Goal: Transaction & Acquisition: Purchase product/service

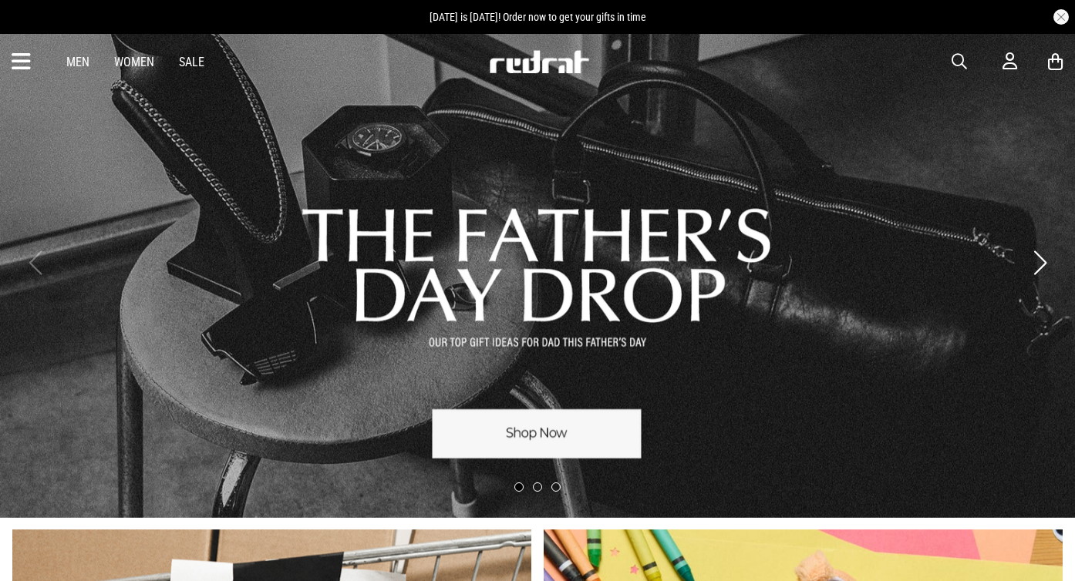
click at [79, 60] on link "Men" at bounding box center [77, 62] width 23 height 15
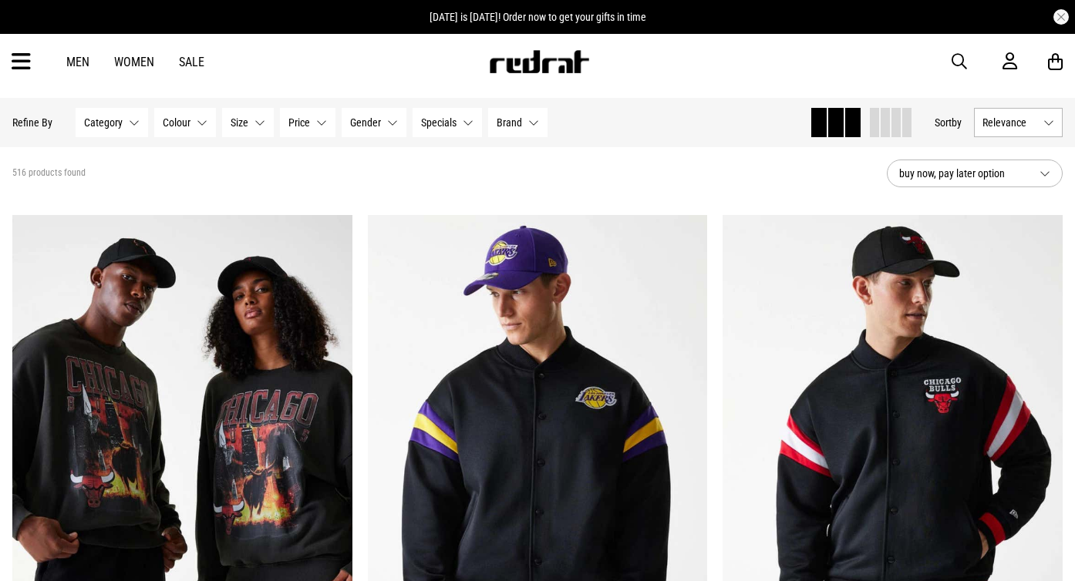
click at [22, 62] on icon at bounding box center [21, 61] width 19 height 25
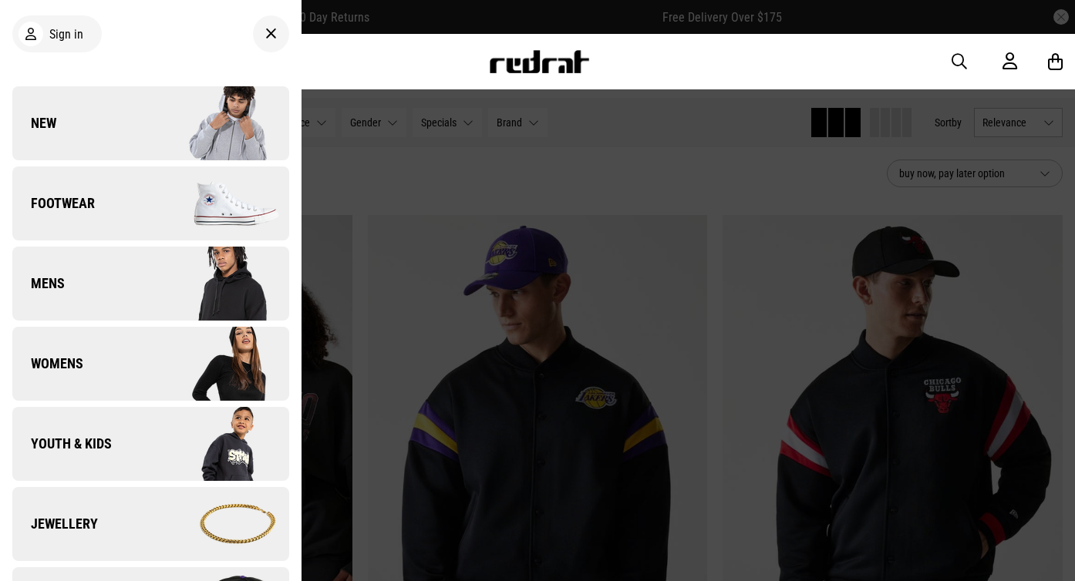
click at [130, 300] on link "Mens" at bounding box center [150, 284] width 277 height 74
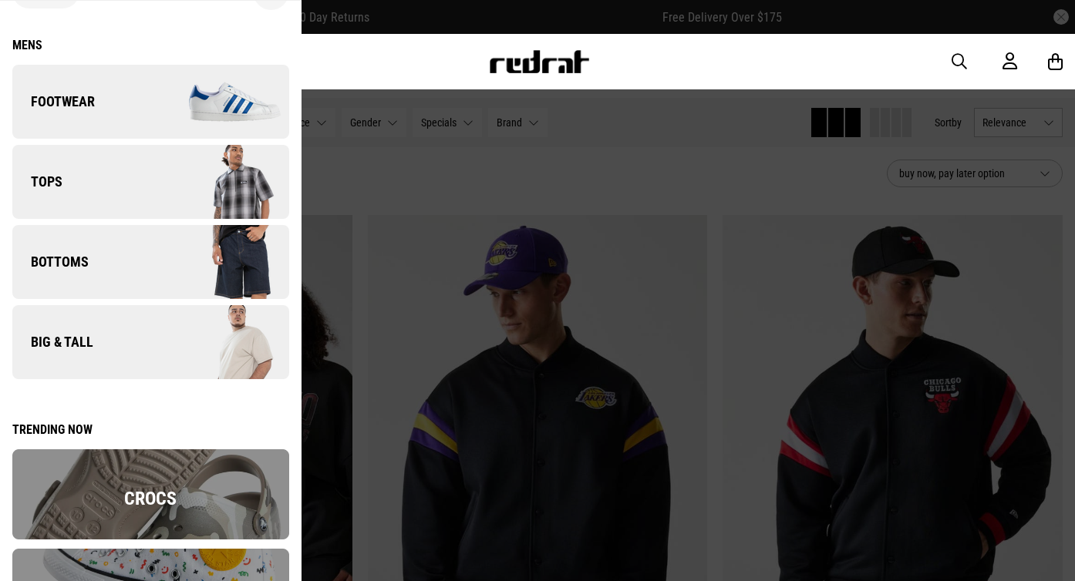
scroll to position [45, 0]
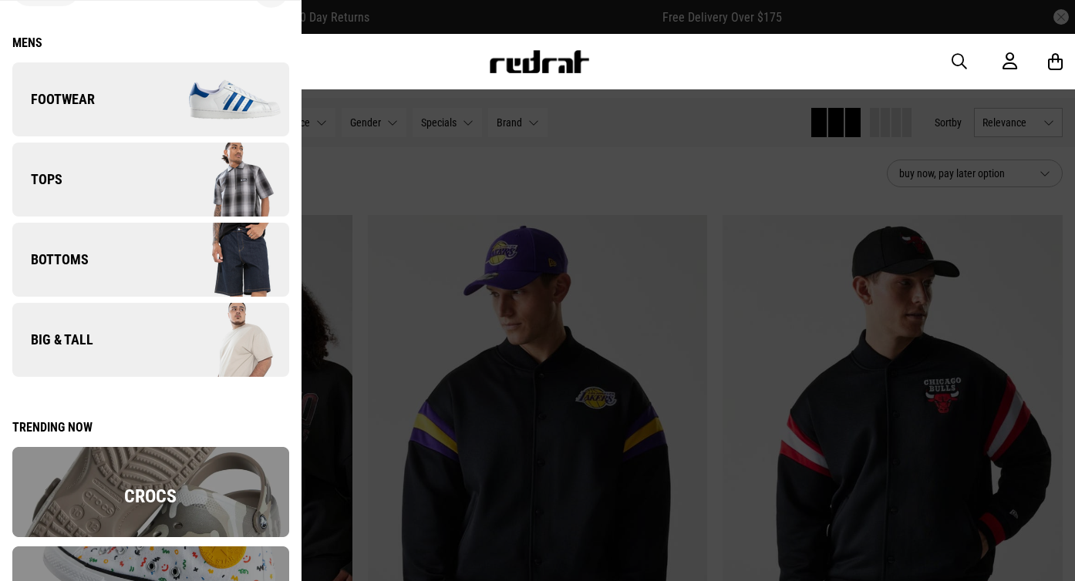
click at [130, 247] on link "Bottoms" at bounding box center [150, 260] width 277 height 74
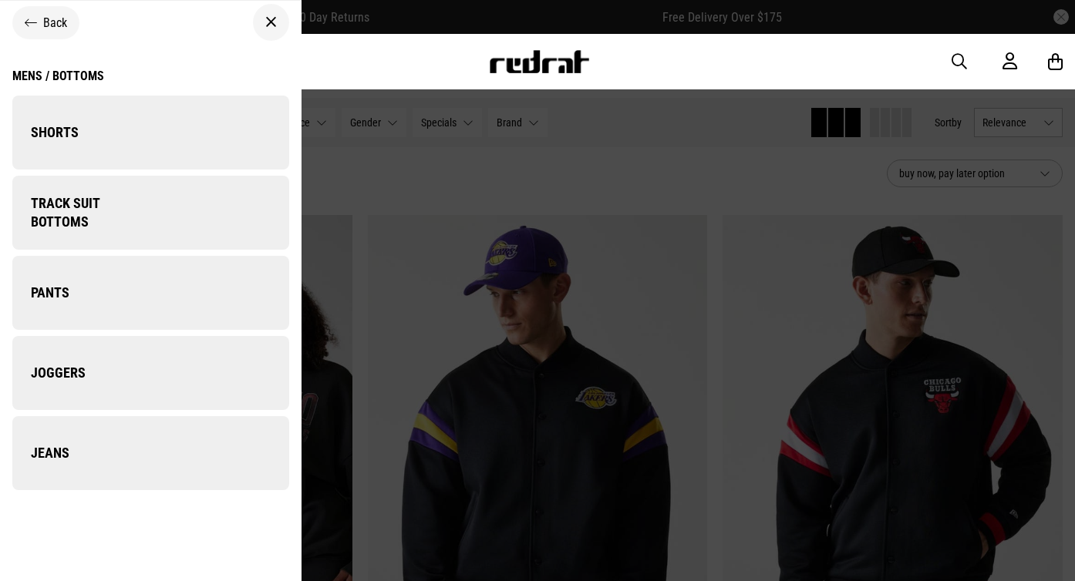
scroll to position [0, 0]
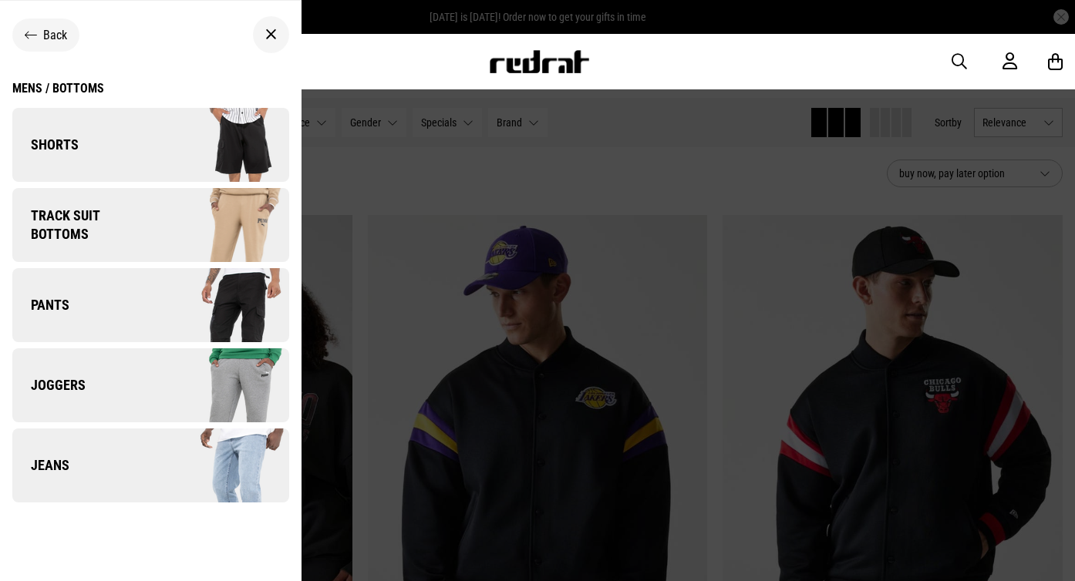
click at [138, 309] on link "Pants" at bounding box center [150, 305] width 277 height 74
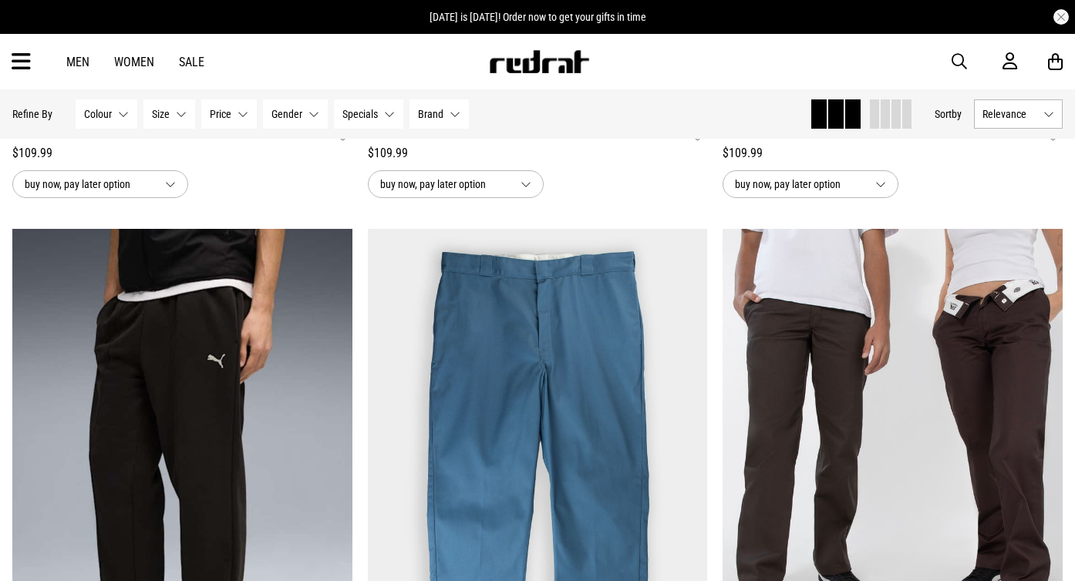
scroll to position [1819, 0]
